Goal: Task Accomplishment & Management: Use online tool/utility

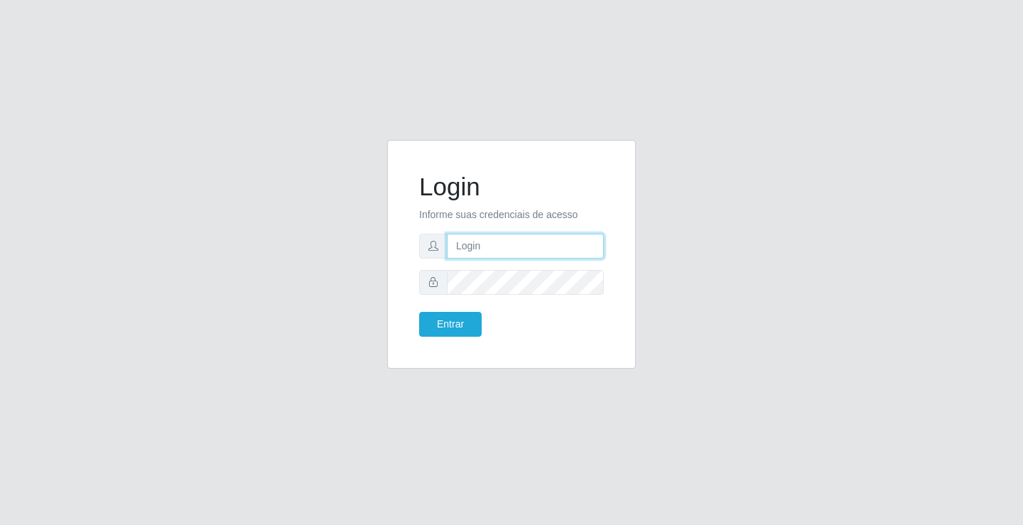
click at [492, 242] on input "text" at bounding box center [525, 246] width 157 height 25
type input "zivaneide@ideal"
click at [419, 312] on button "Entrar" at bounding box center [450, 324] width 63 height 25
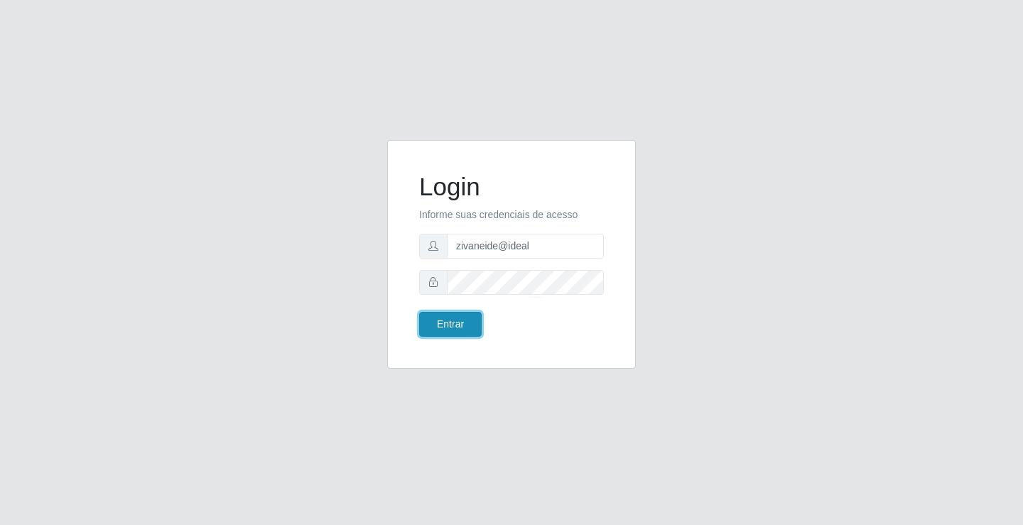
click at [453, 322] on button "Entrar" at bounding box center [450, 324] width 63 height 25
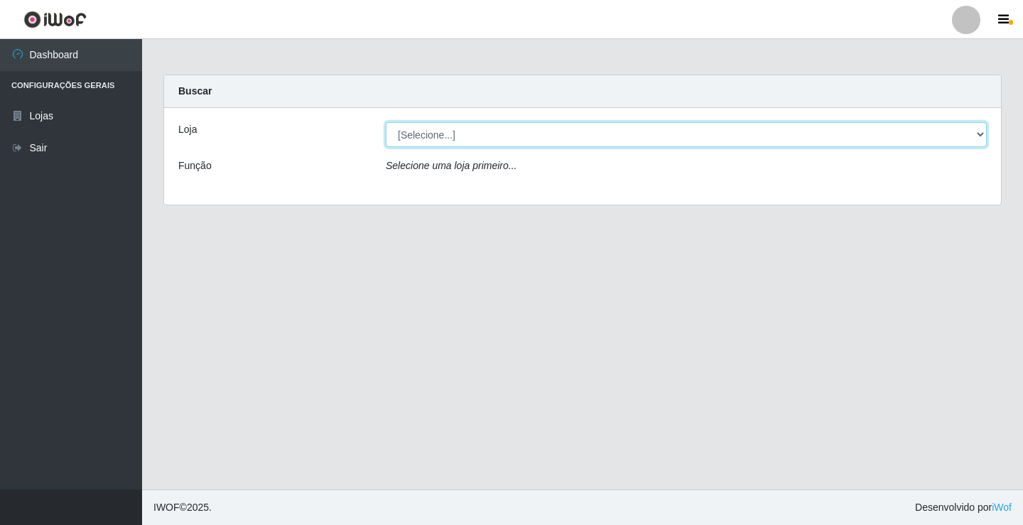
click at [461, 134] on select "[Selecione...] Ideal - Conceição" at bounding box center [686, 134] width 601 height 25
select select "231"
click at [386, 122] on select "[Selecione...] Ideal - Conceição" at bounding box center [686, 134] width 601 height 25
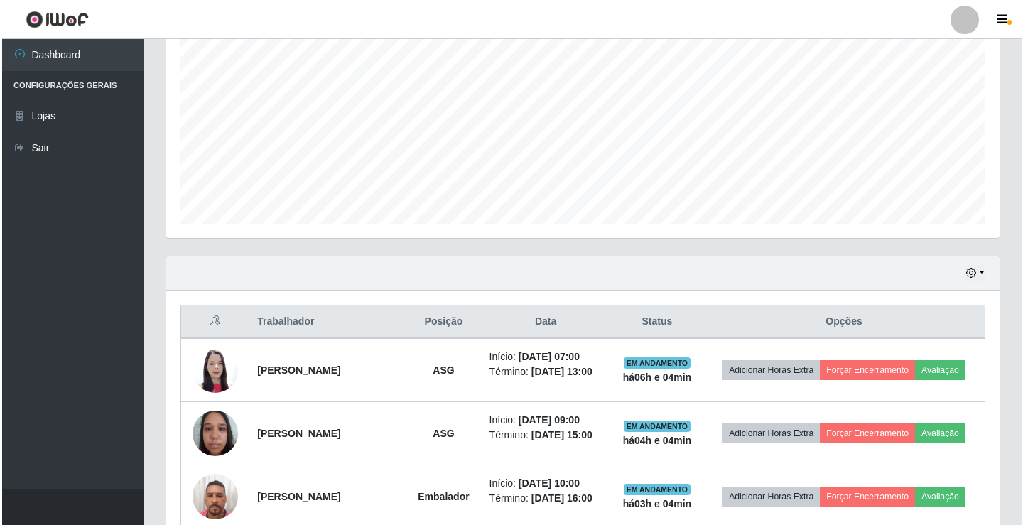
scroll to position [355, 0]
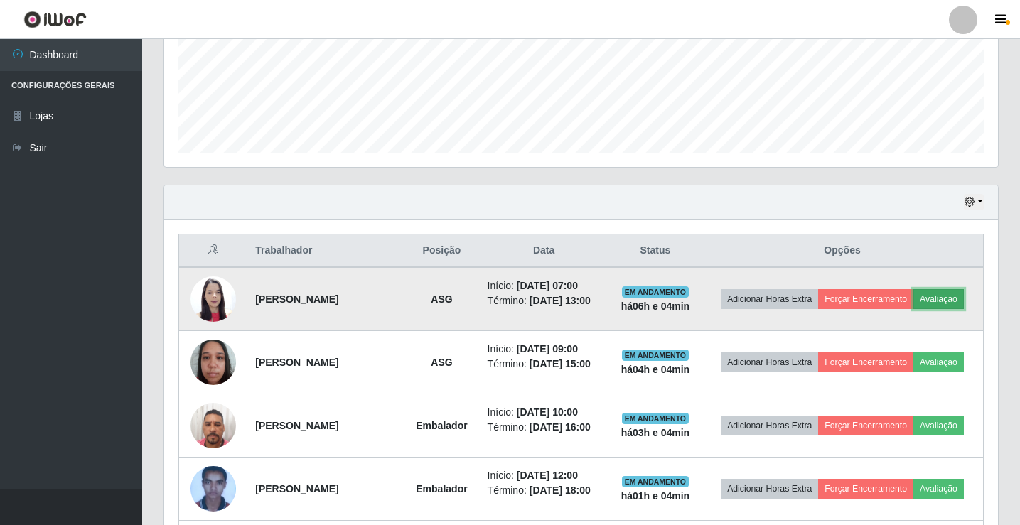
click at [944, 292] on button "Avaliação" at bounding box center [938, 299] width 50 height 20
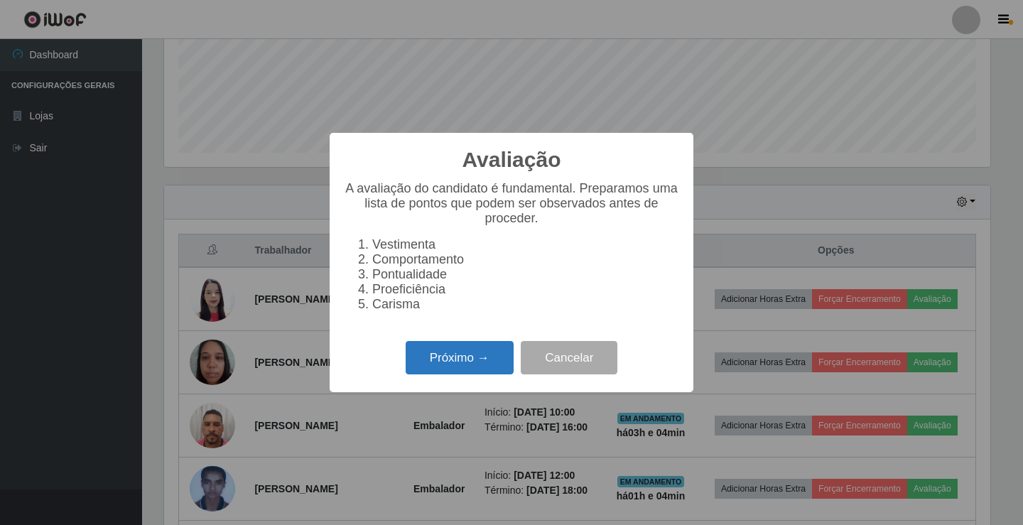
click at [497, 361] on button "Próximo →" at bounding box center [460, 357] width 108 height 33
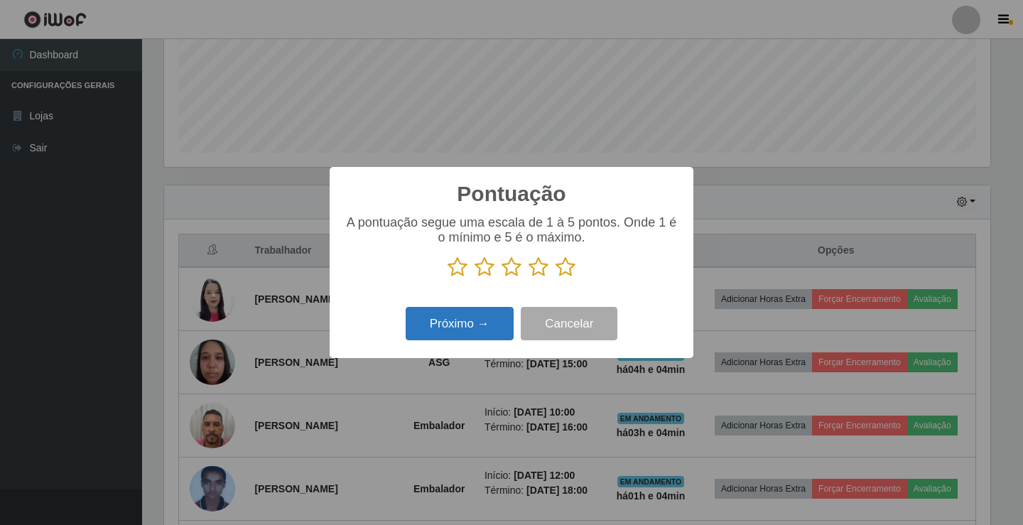
scroll to position [710221, 709689]
click at [568, 266] on icon at bounding box center [566, 266] width 20 height 21
click at [556, 278] on input "radio" at bounding box center [556, 278] width 0 height 0
click at [460, 335] on button "Próximo →" at bounding box center [460, 323] width 108 height 33
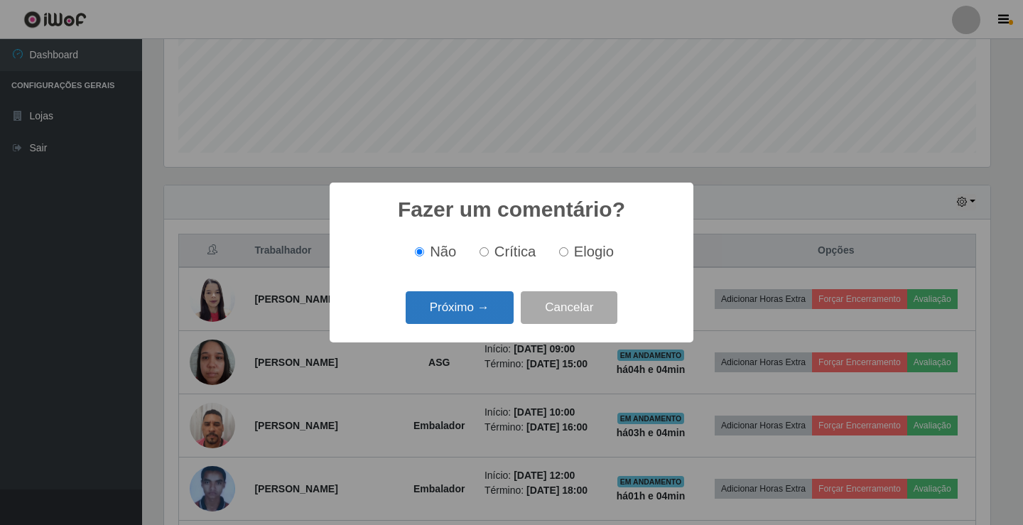
click at [463, 318] on button "Próximo →" at bounding box center [460, 307] width 108 height 33
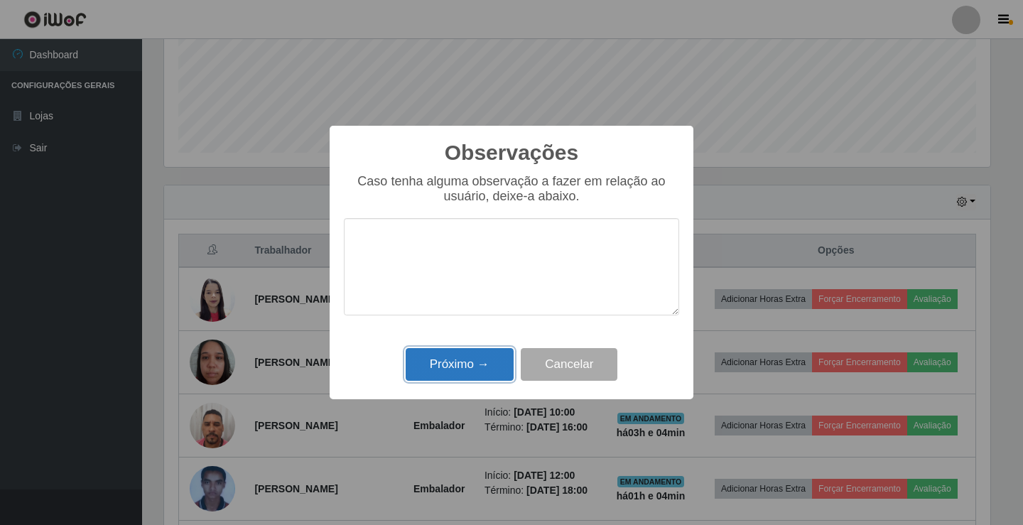
click at [476, 367] on button "Próximo →" at bounding box center [460, 364] width 108 height 33
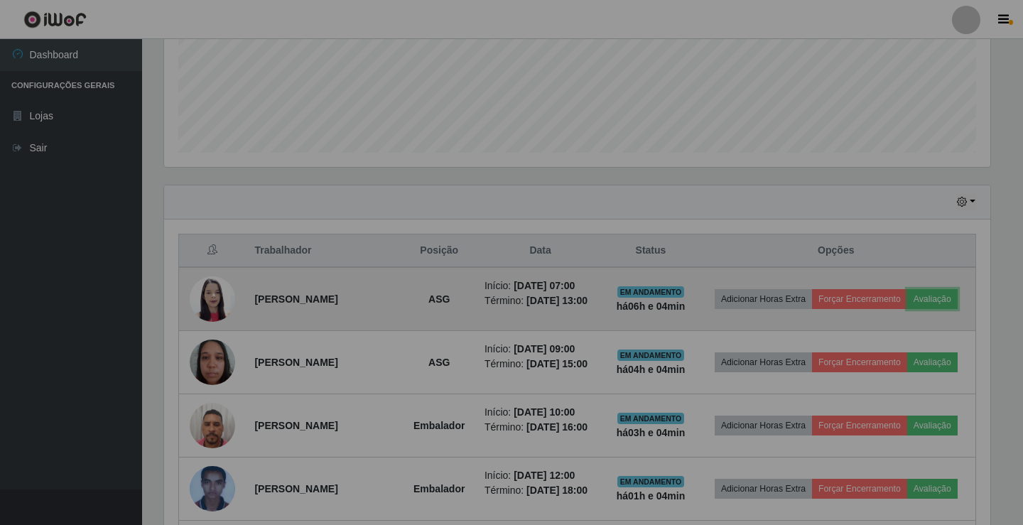
scroll to position [295, 833]
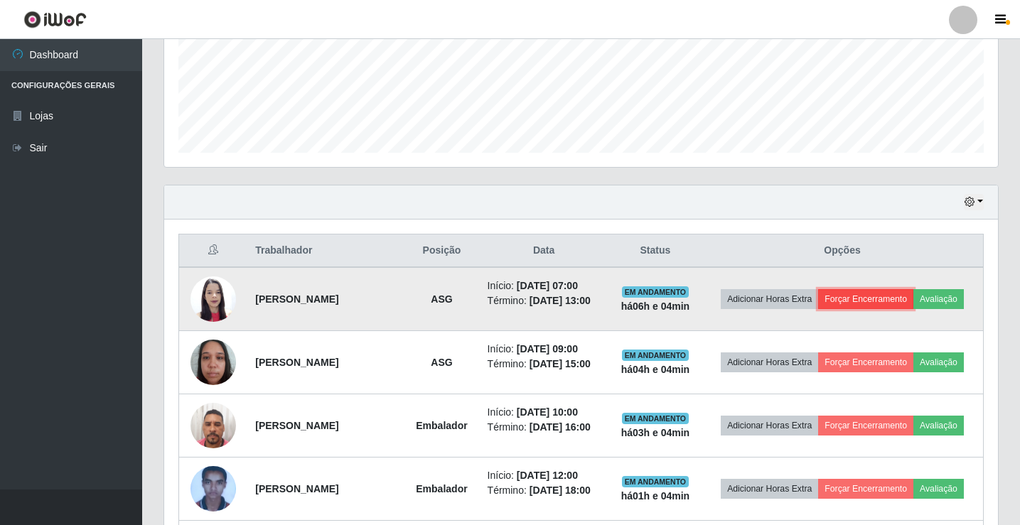
click at [865, 298] on button "Forçar Encerramento" at bounding box center [865, 299] width 95 height 20
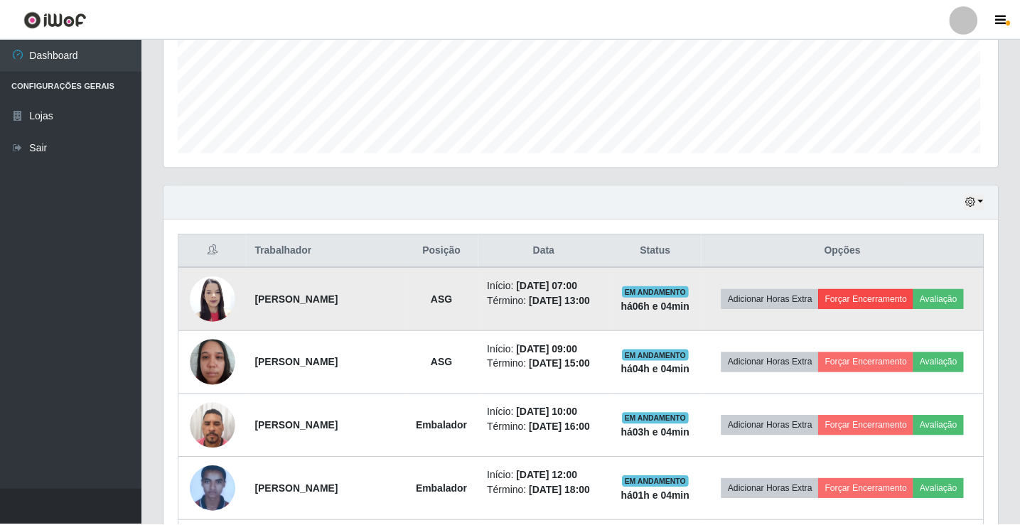
scroll to position [295, 826]
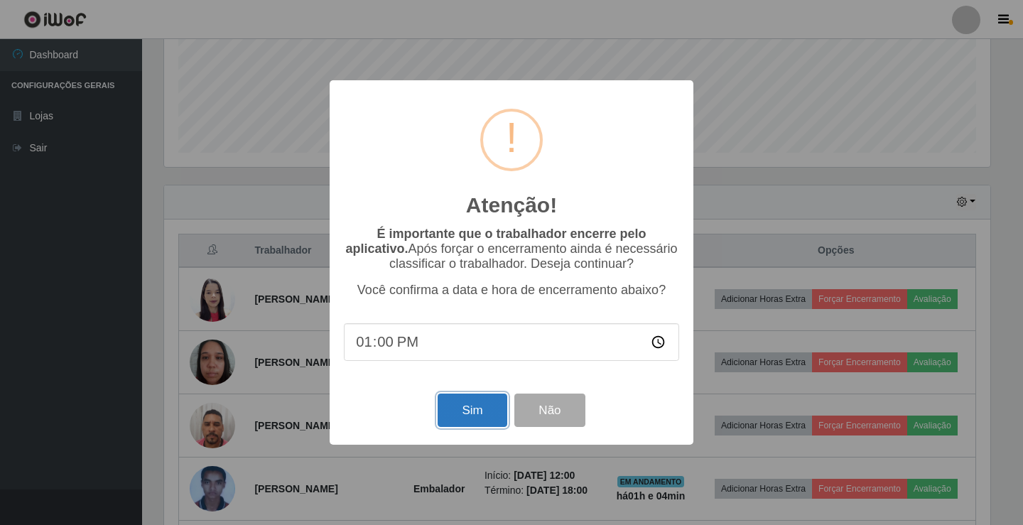
click at [462, 413] on button "Sim" at bounding box center [472, 410] width 69 height 33
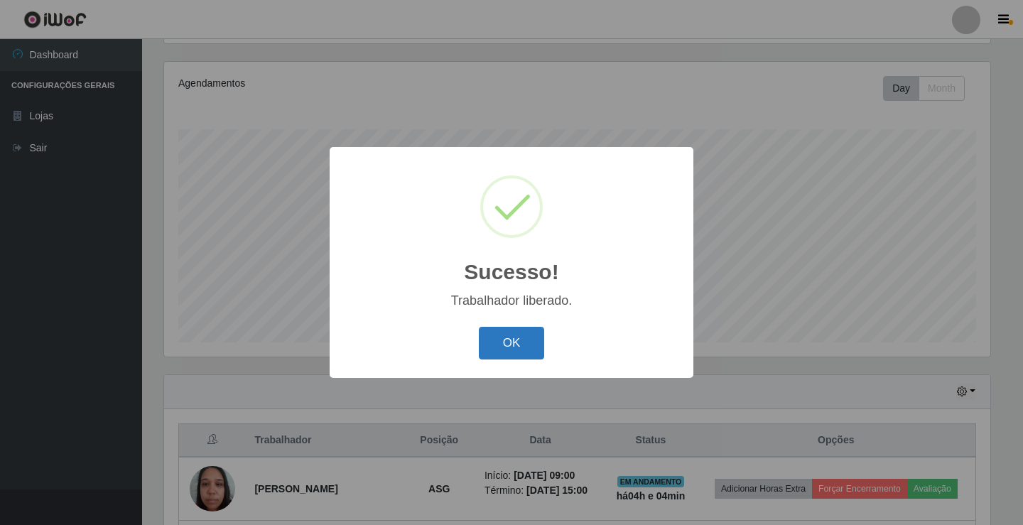
click at [512, 336] on button "OK" at bounding box center [512, 343] width 66 height 33
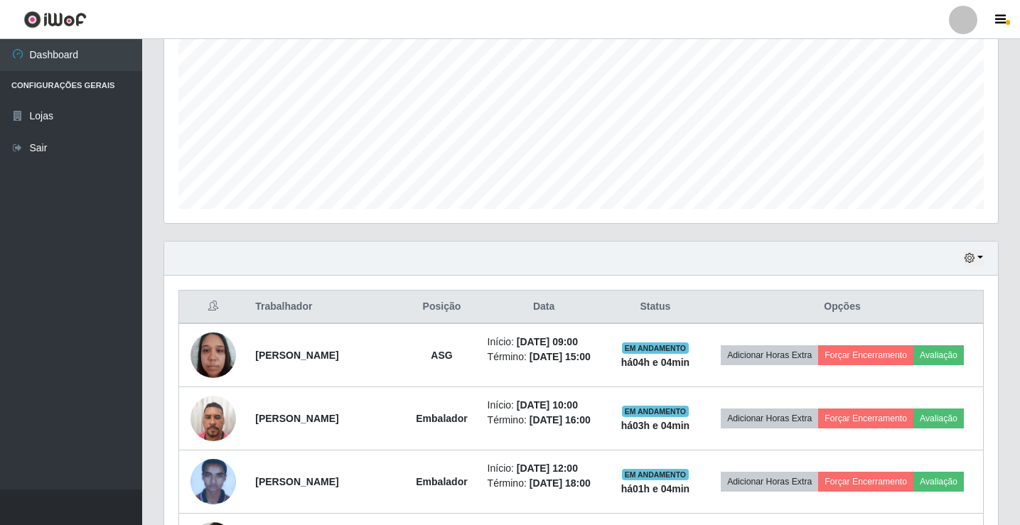
scroll to position [94, 0]
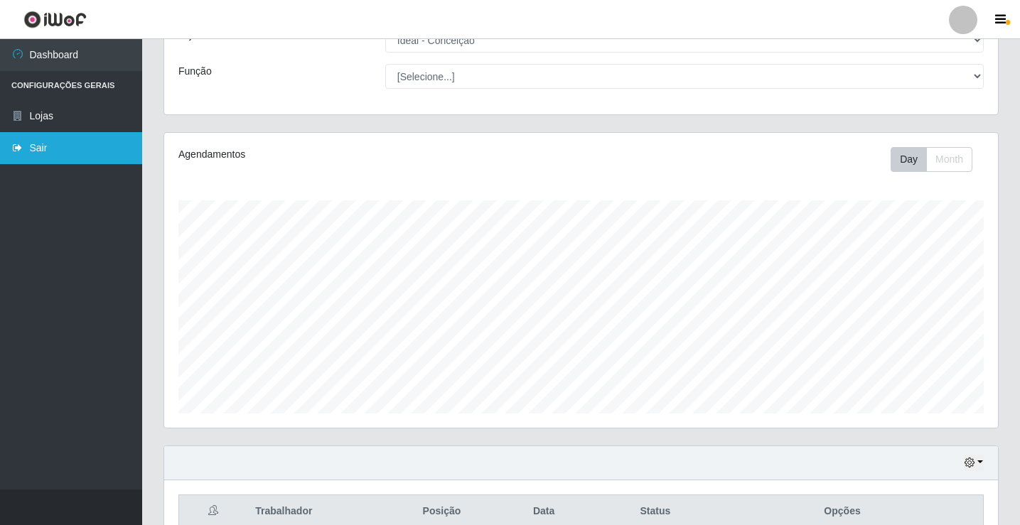
click at [51, 149] on link "Sair" at bounding box center [71, 148] width 142 height 32
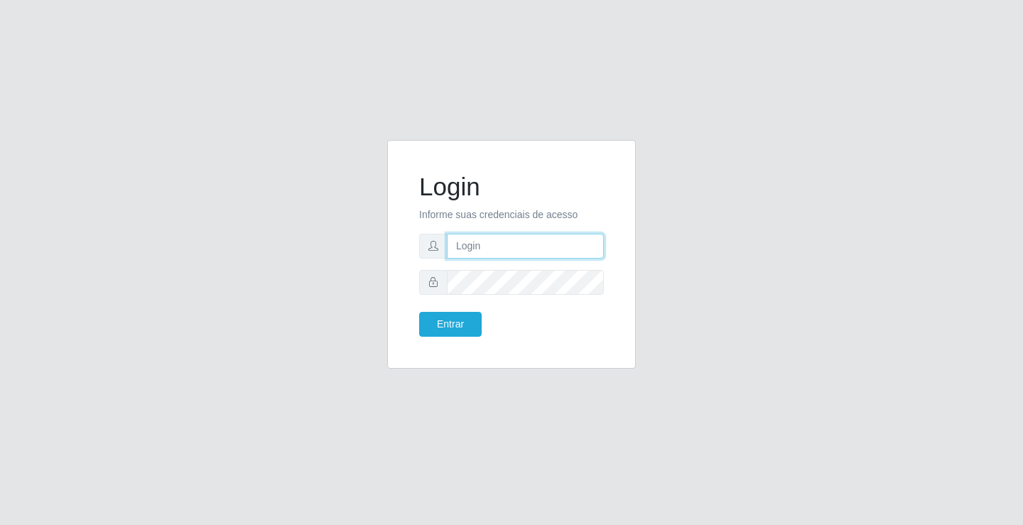
click at [483, 254] on input "text" at bounding box center [525, 246] width 157 height 25
type input "william@ideal"
click at [419, 312] on button "Entrar" at bounding box center [450, 324] width 63 height 25
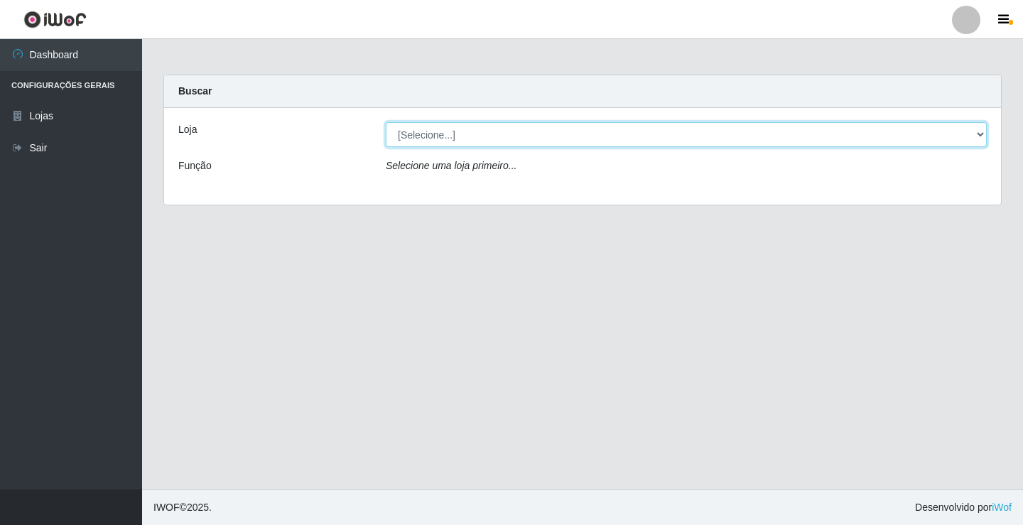
click at [526, 133] on select "[Selecione...] Ideal - Conceição" at bounding box center [686, 134] width 601 height 25
select select "231"
click at [386, 122] on select "[Selecione...] Ideal - Conceição" at bounding box center [686, 134] width 601 height 25
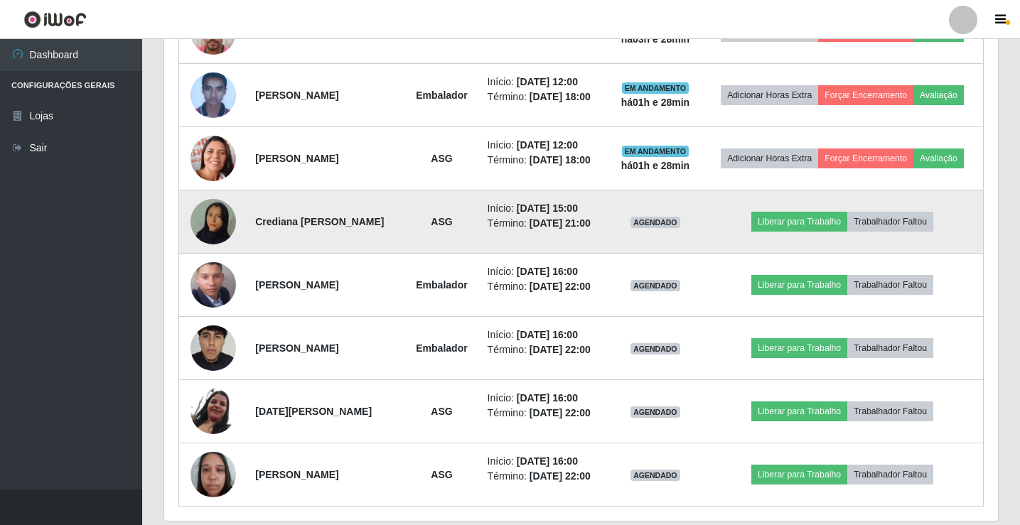
scroll to position [711, 0]
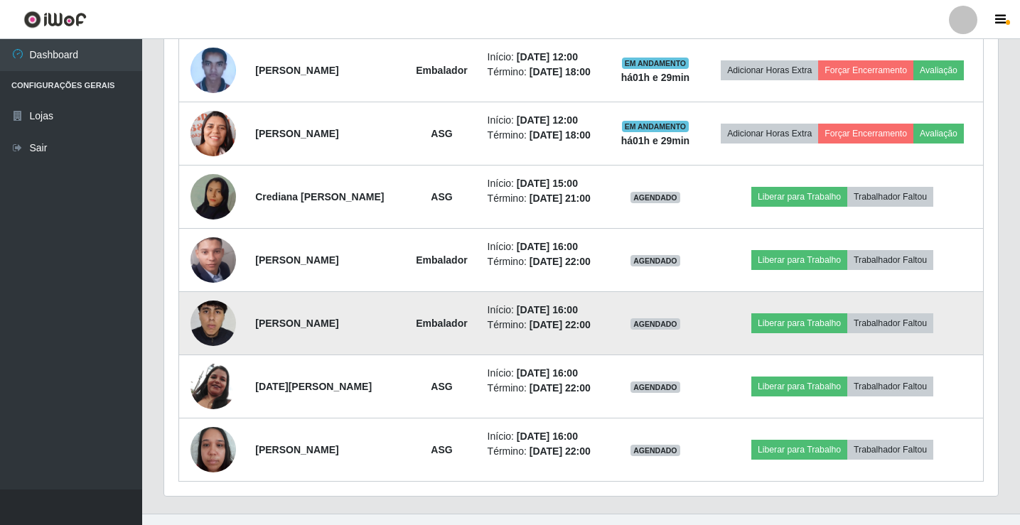
click at [215, 326] on img at bounding box center [212, 323] width 45 height 101
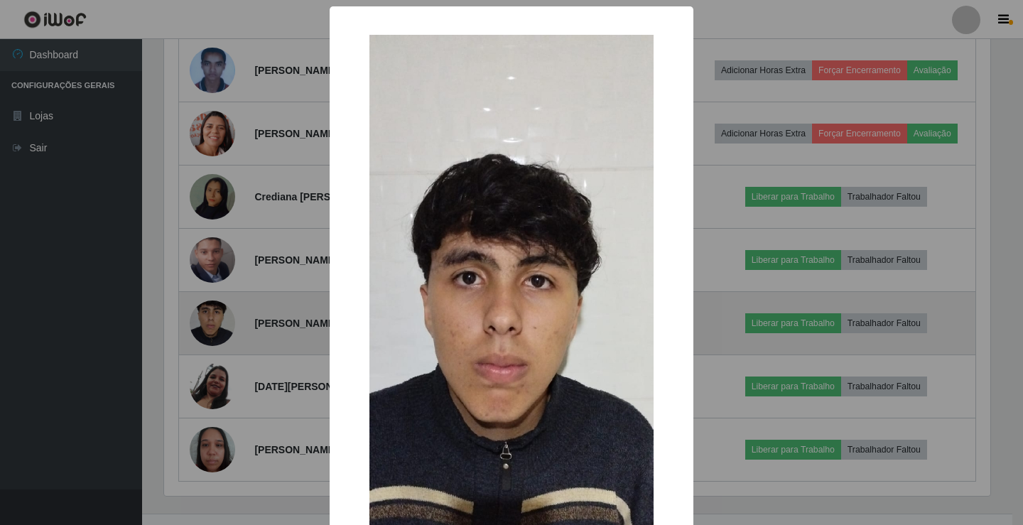
click at [215, 326] on div "× OK Cancel" at bounding box center [511, 262] width 1023 height 525
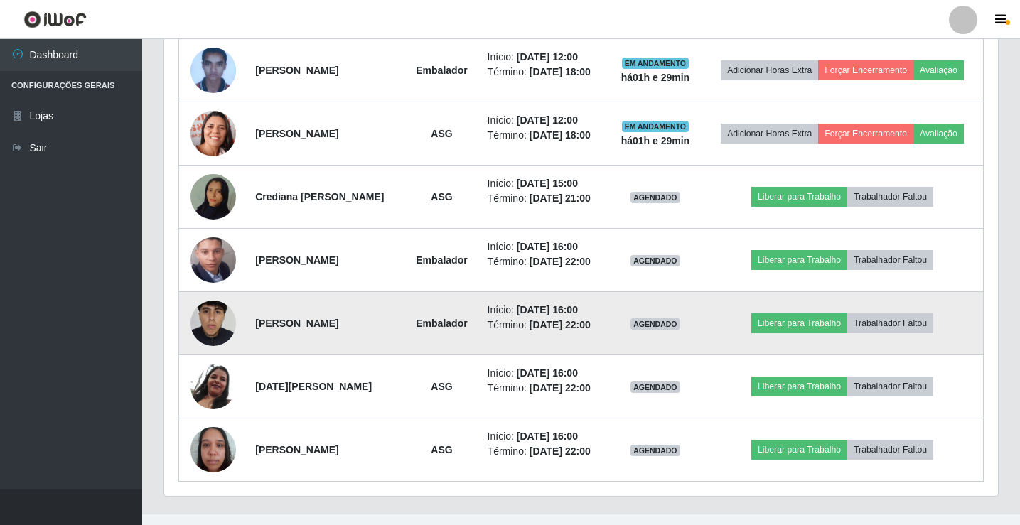
scroll to position [639, 0]
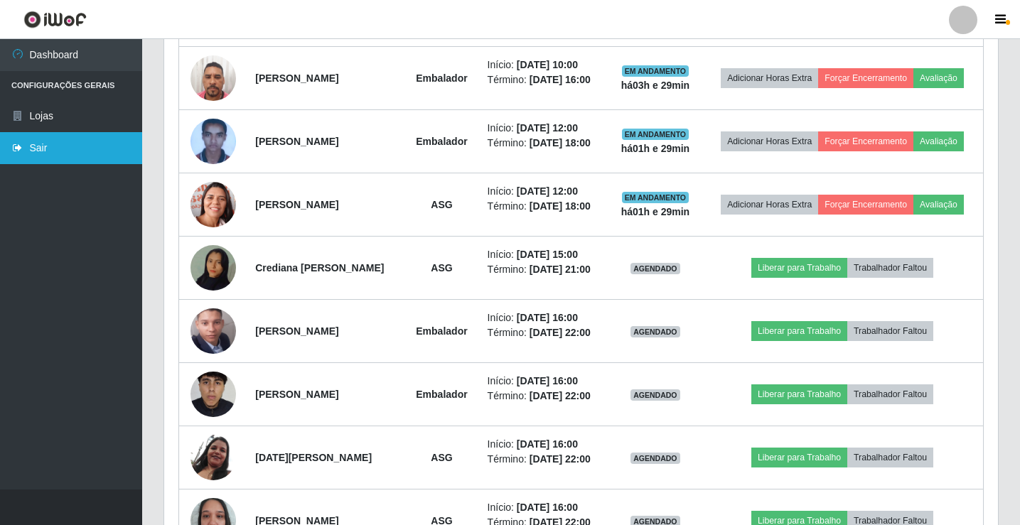
click at [35, 153] on link "Sair" at bounding box center [71, 148] width 142 height 32
